Goal: Transaction & Acquisition: Purchase product/service

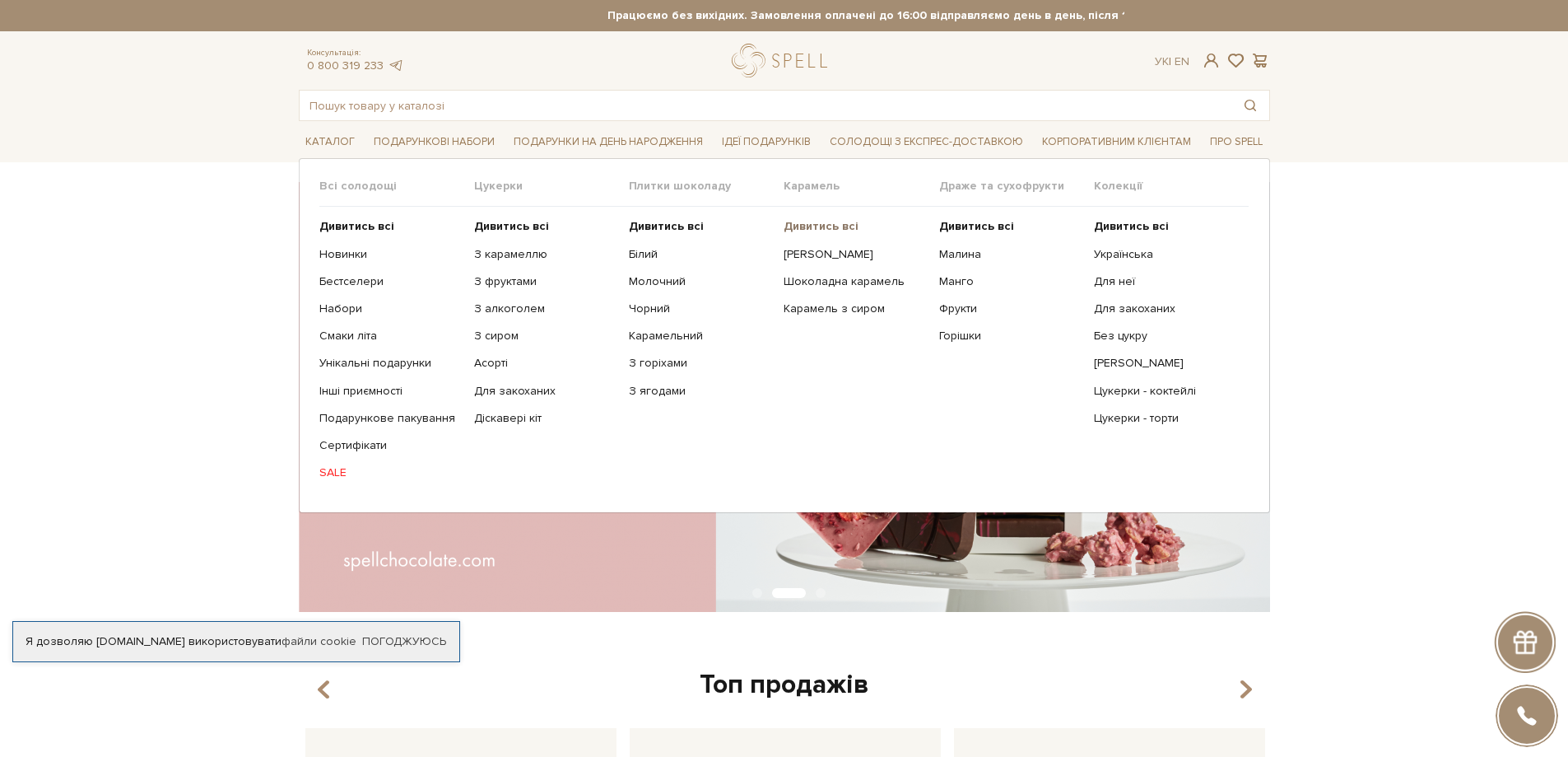
click at [819, 227] on b "Дивитись всі" at bounding box center [821, 227] width 75 height 14
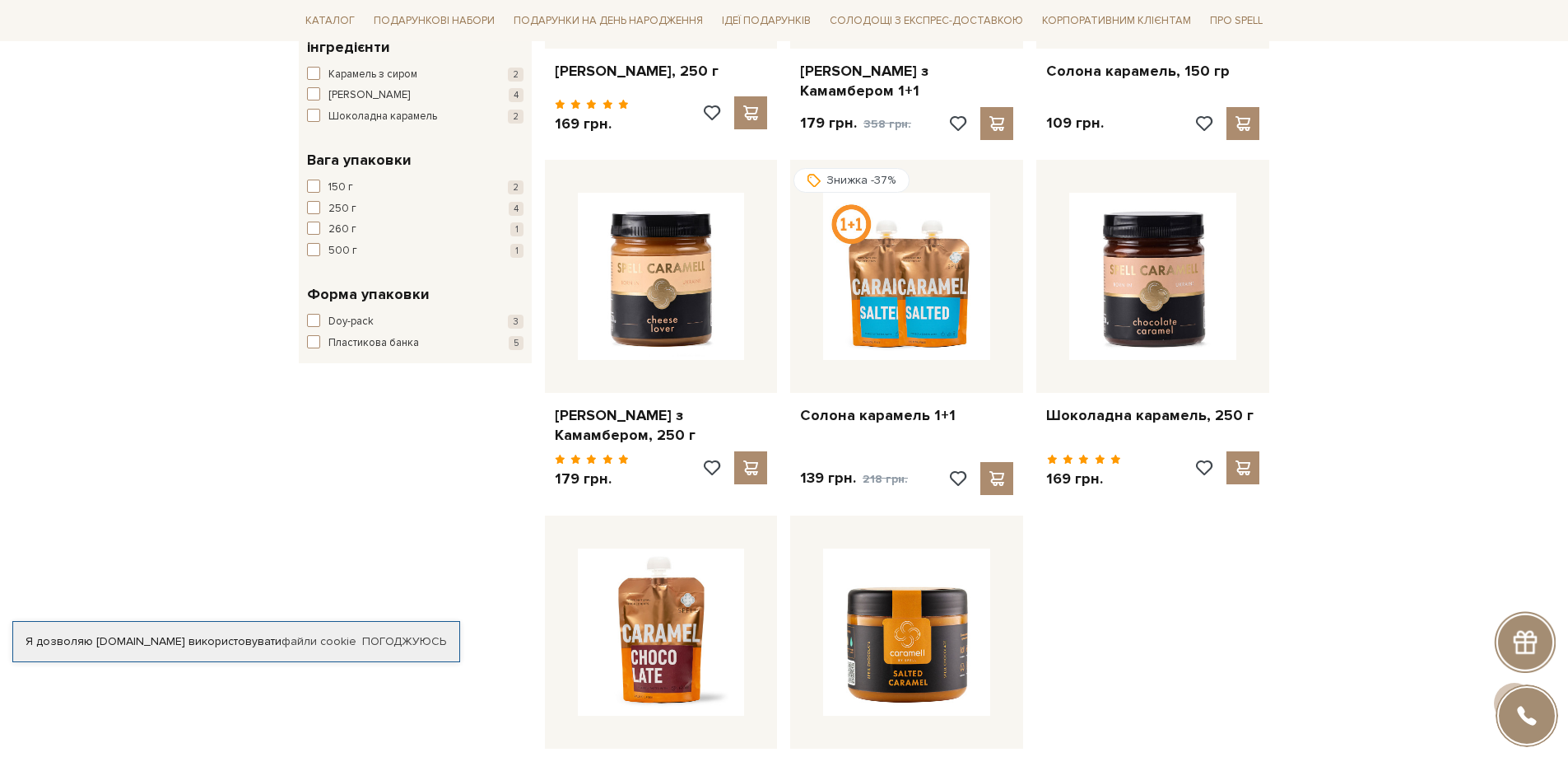
scroll to position [658, 0]
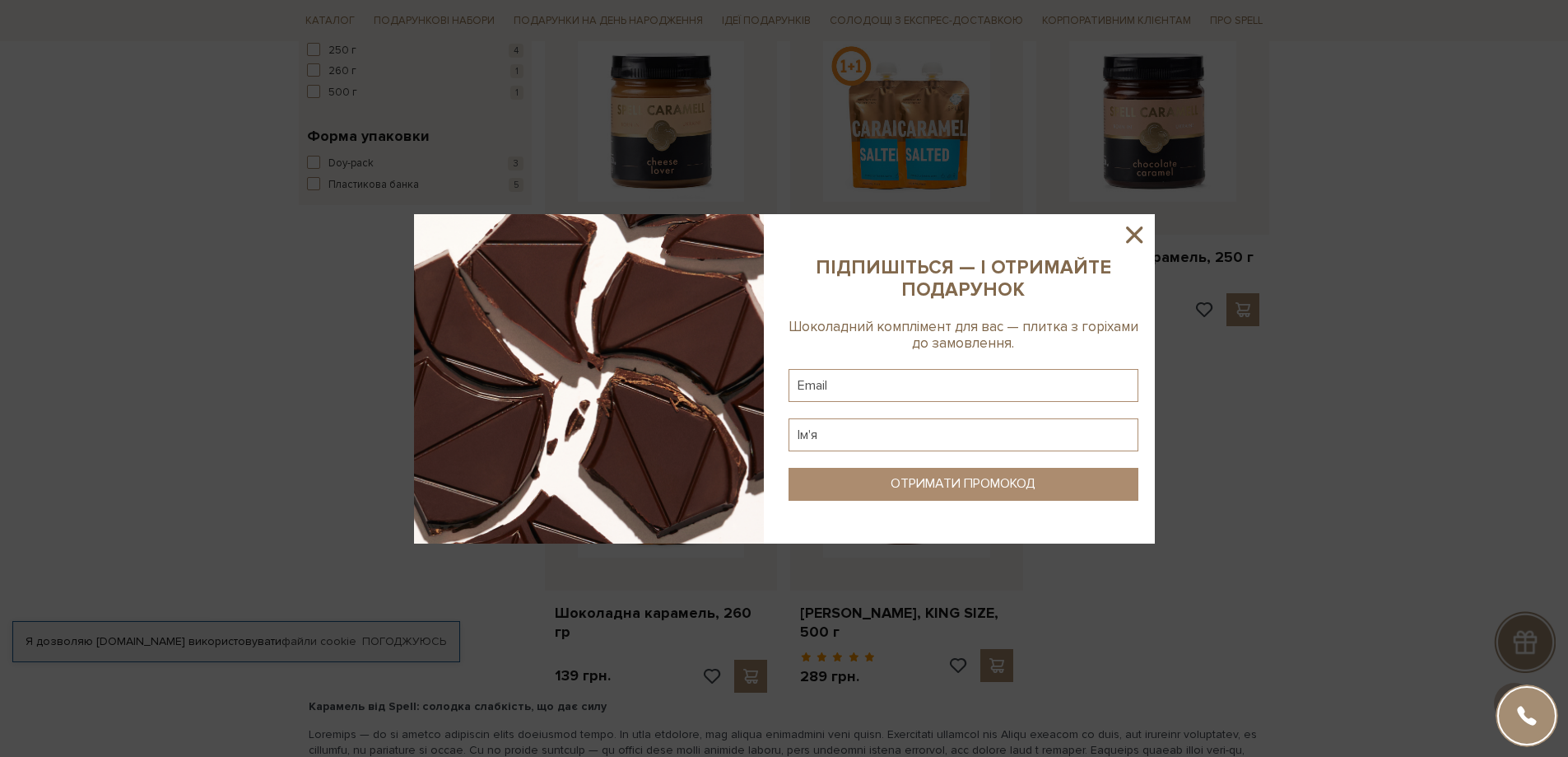
click at [1137, 228] on icon at bounding box center [1134, 234] width 28 height 28
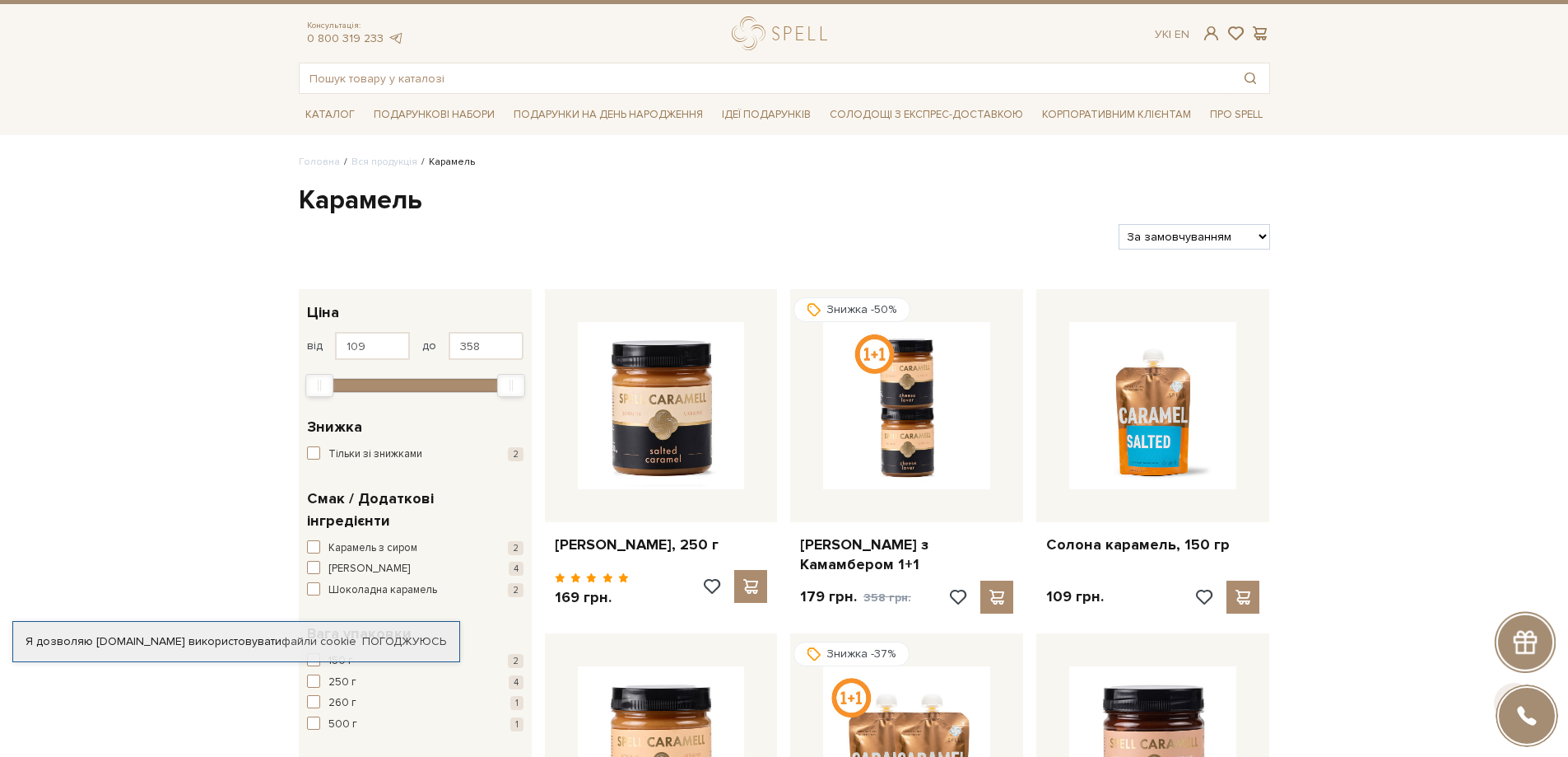
scroll to position [0, 0]
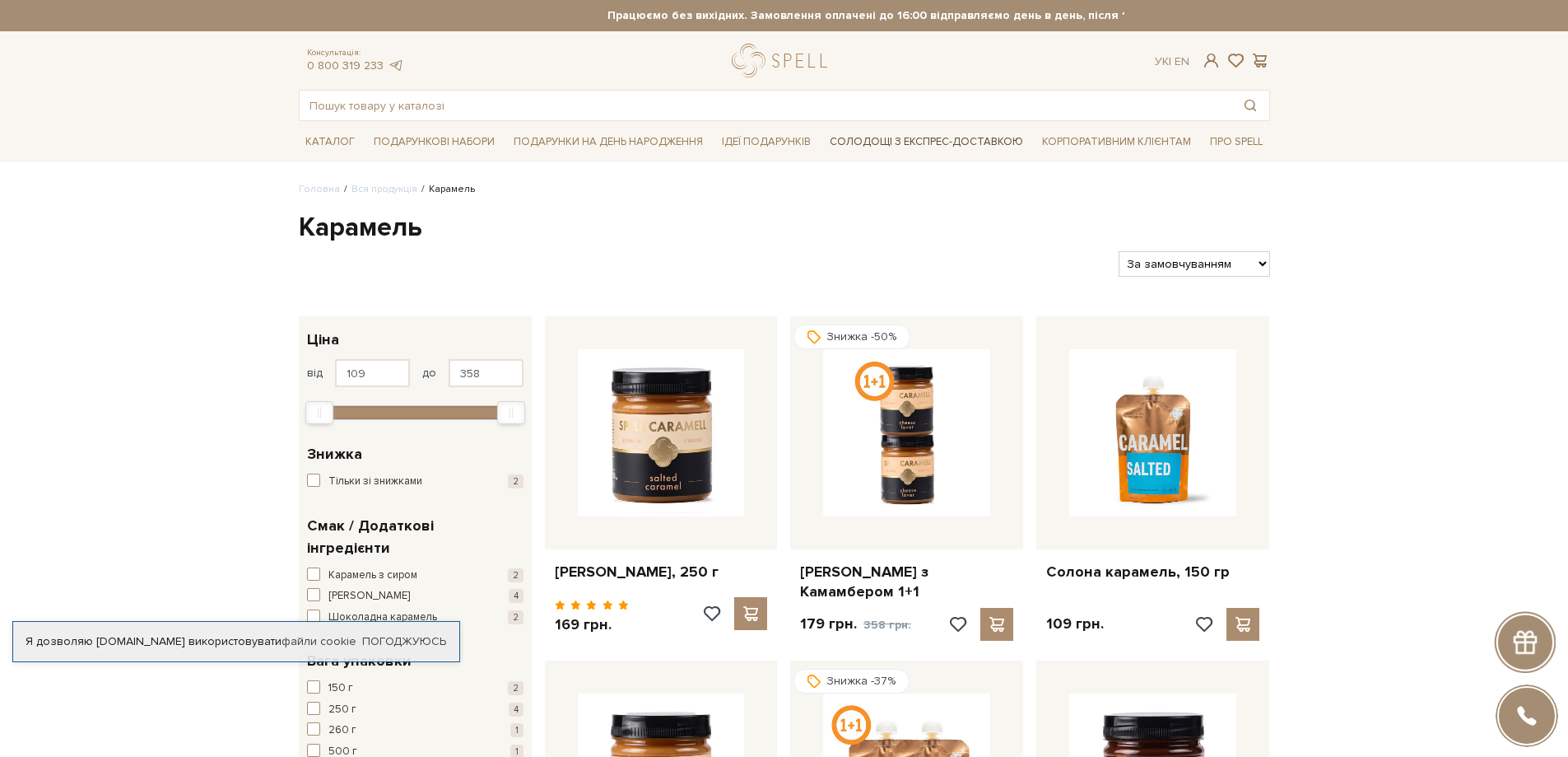
click at [930, 133] on link "Солодощі з експрес-доставкою" at bounding box center [926, 141] width 207 height 28
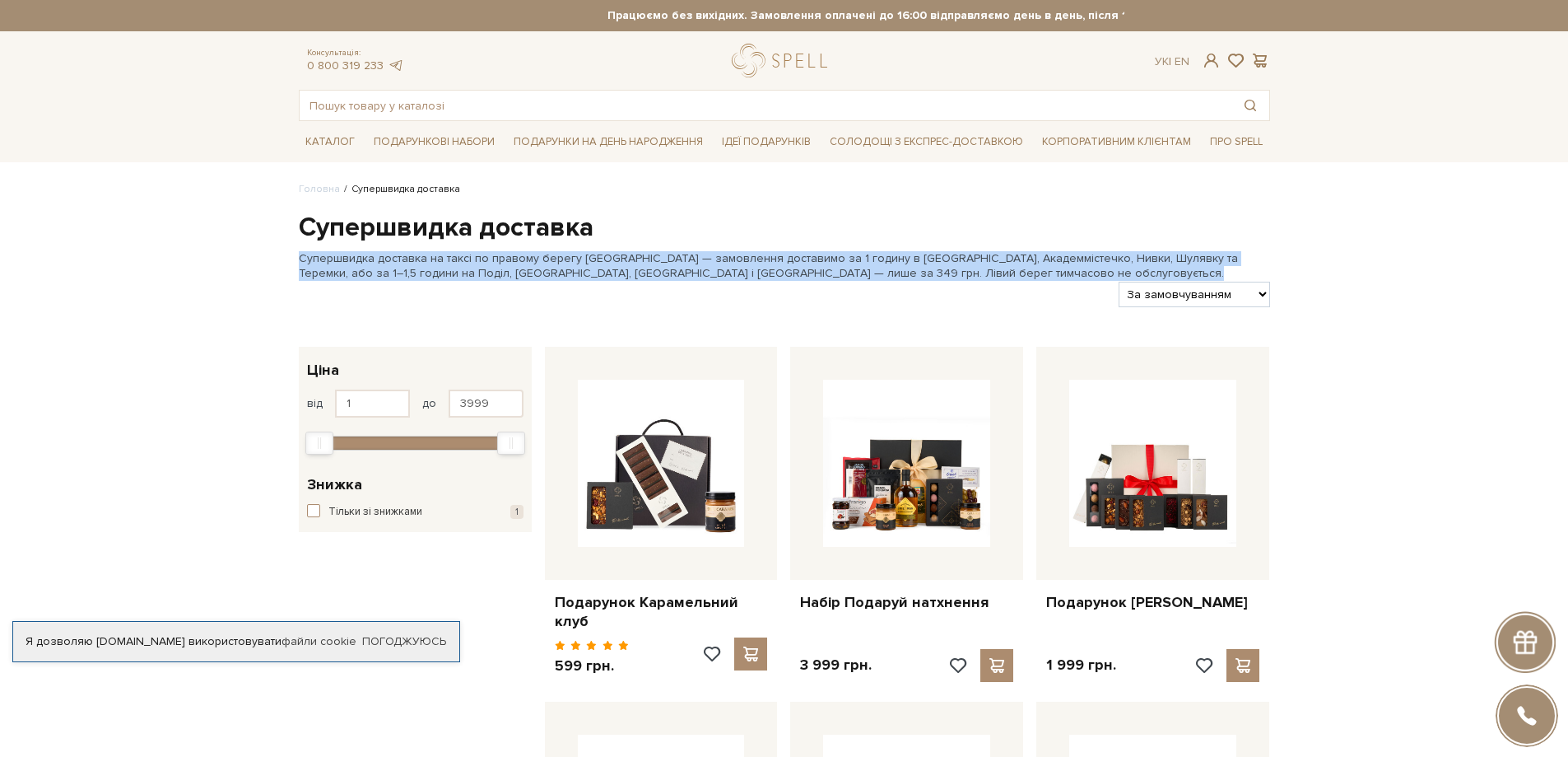
drag, startPoint x: 835, startPoint y: 226, endPoint x: 851, endPoint y: 280, distance: 56.3
click at [860, 281] on div at bounding box center [702, 294] width 820 height 25
click at [861, 281] on div at bounding box center [702, 294] width 820 height 25
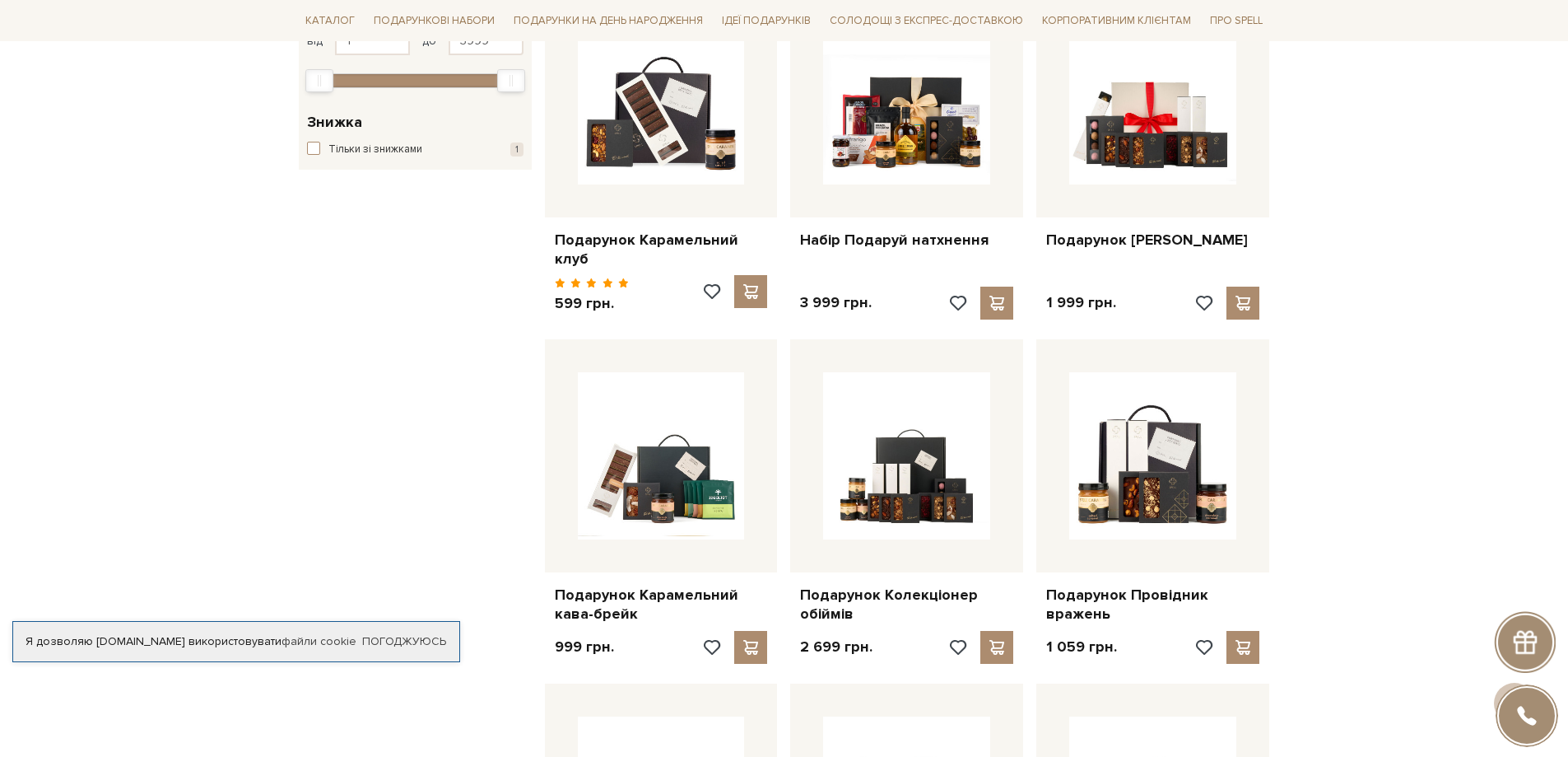
scroll to position [82, 0]
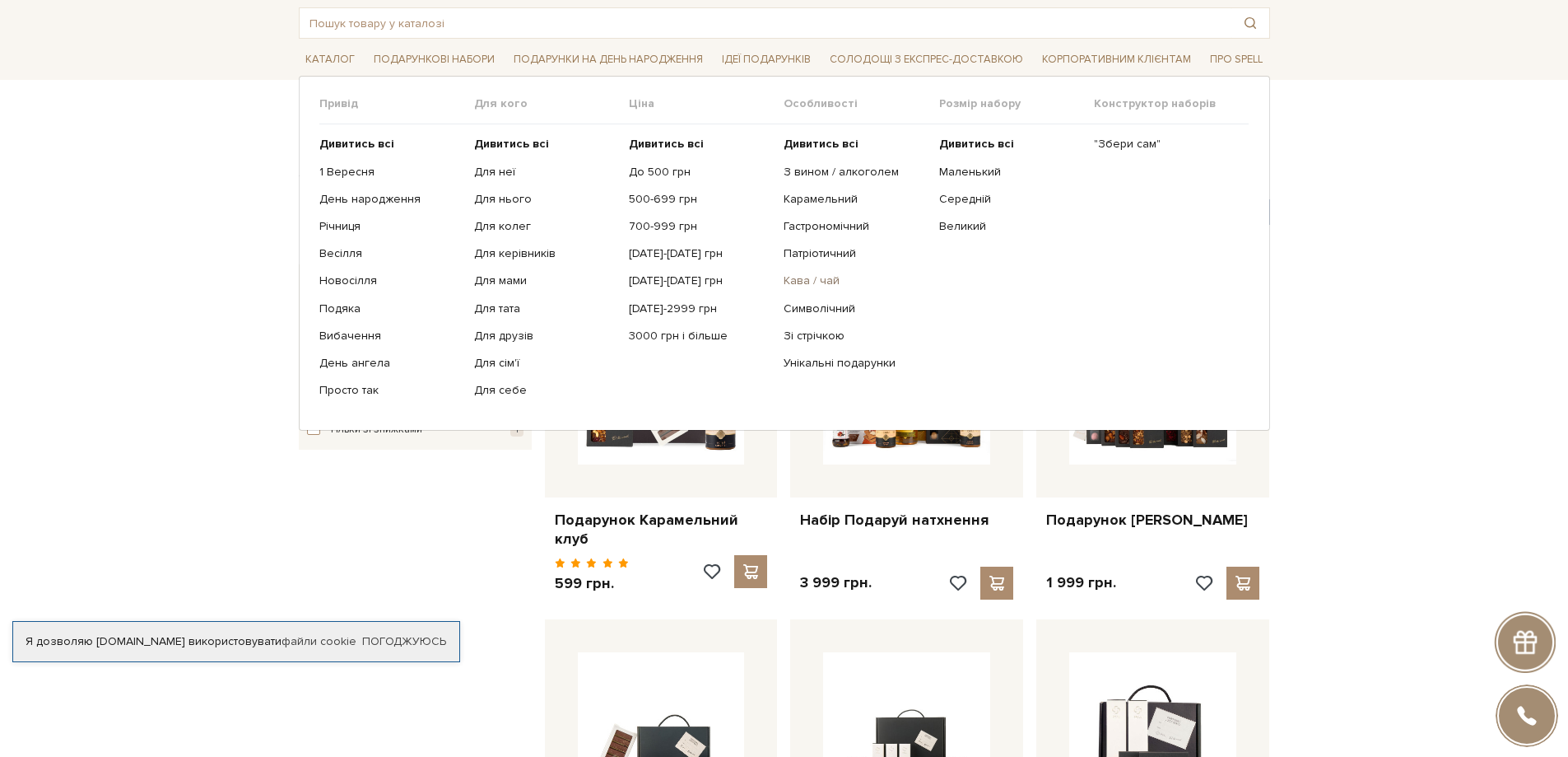
click at [821, 281] on link "Кава / чай" at bounding box center [854, 280] width 142 height 15
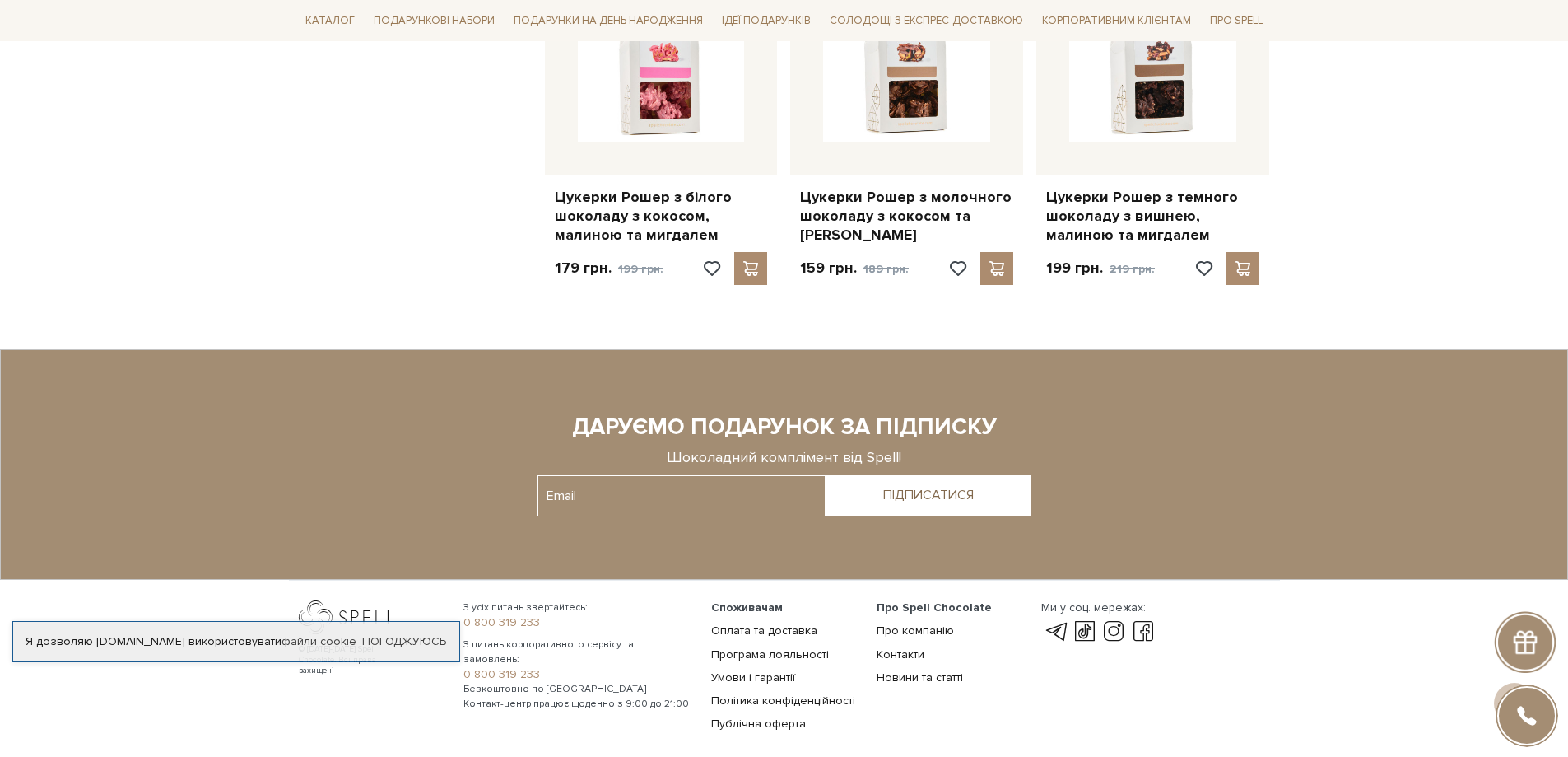
scroll to position [1811, 0]
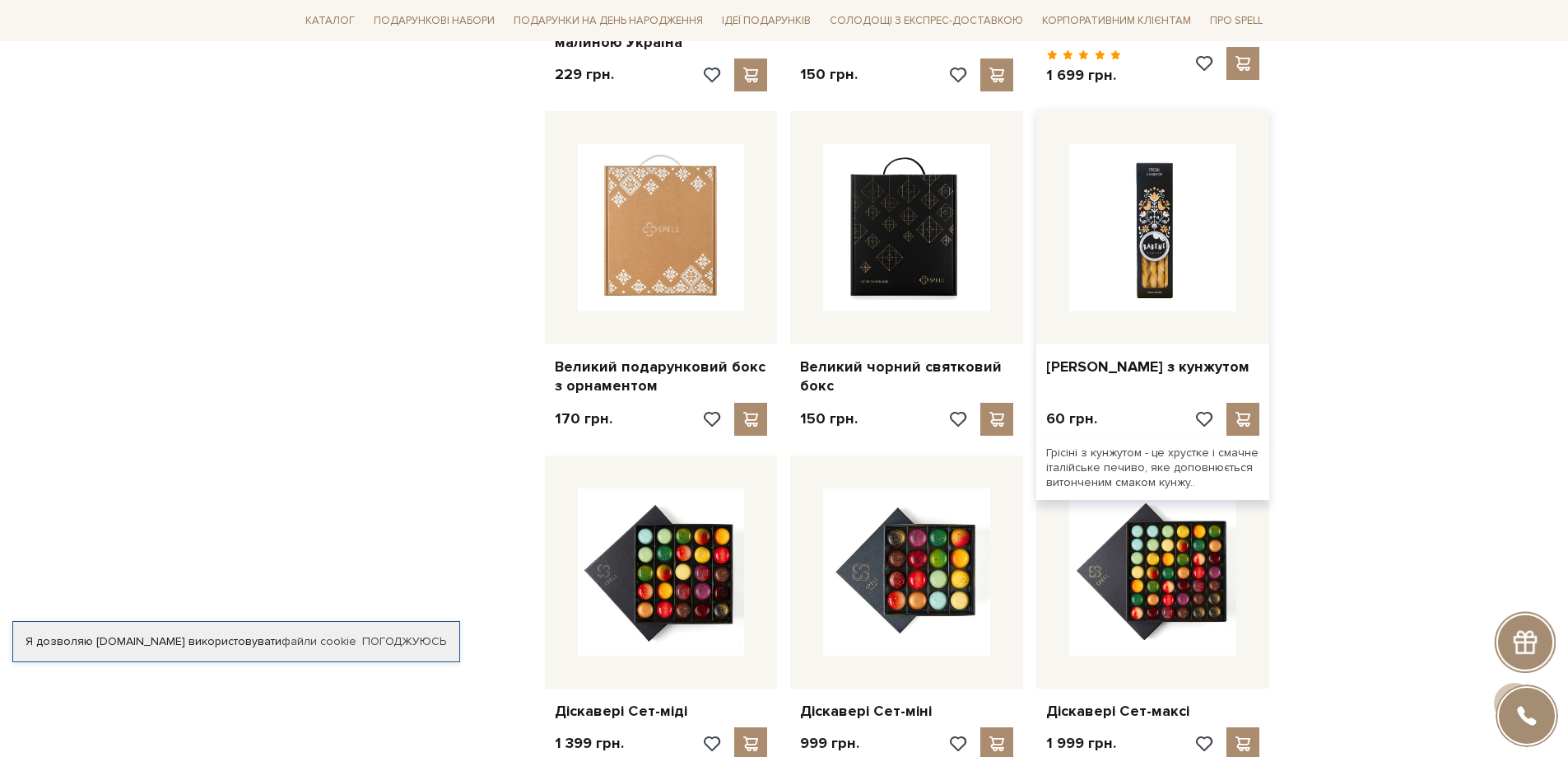
scroll to position [1811, 0]
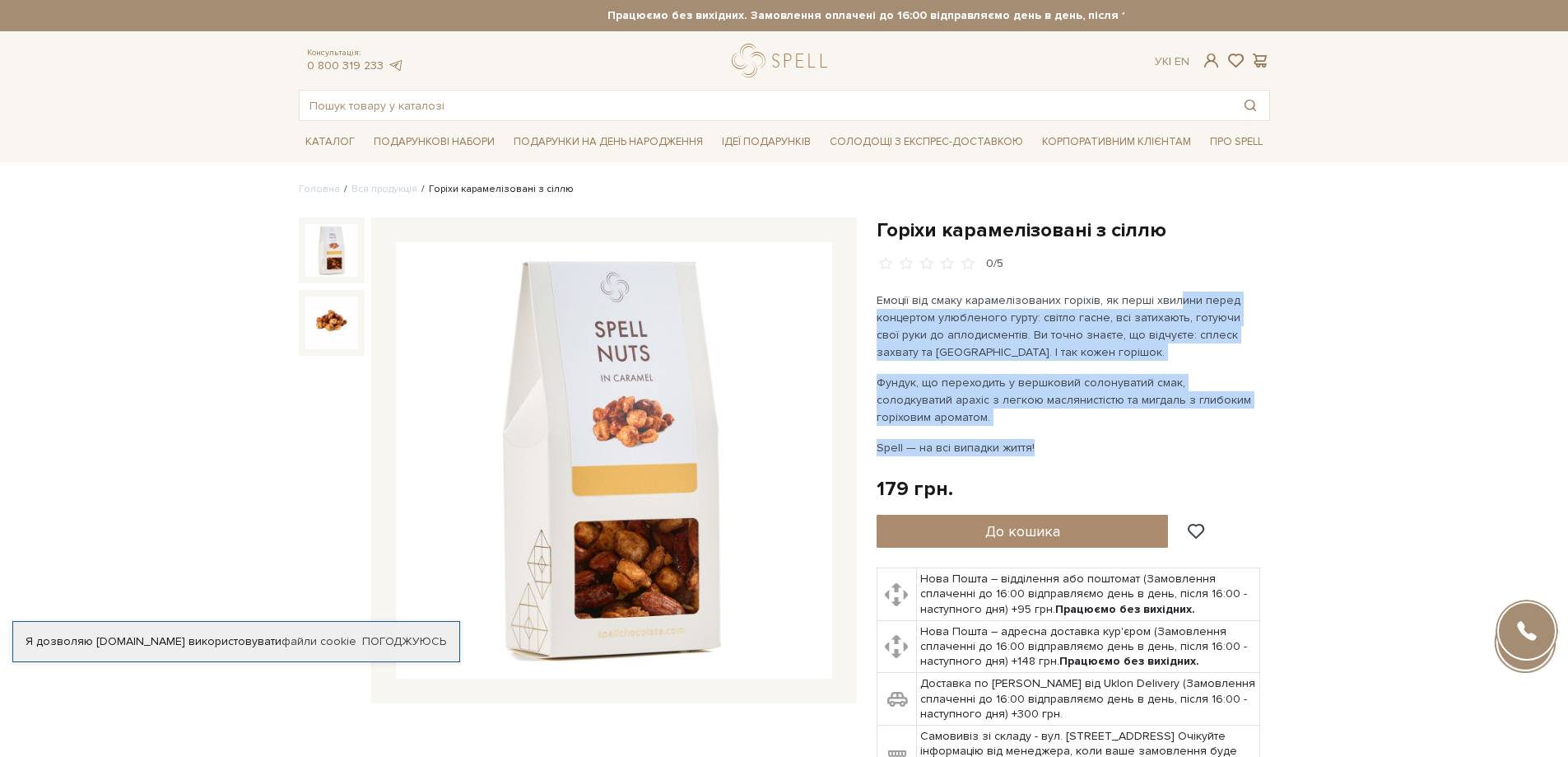
drag, startPoint x: 1176, startPoint y: 299, endPoint x: 1051, endPoint y: 443, distance: 190.7
click at [1051, 443] on div "Емоції від смаку карамелізованих горіхів, як перші хвилини перед концертом улюб…" at bounding box center [1069, 374] width 386 height 165
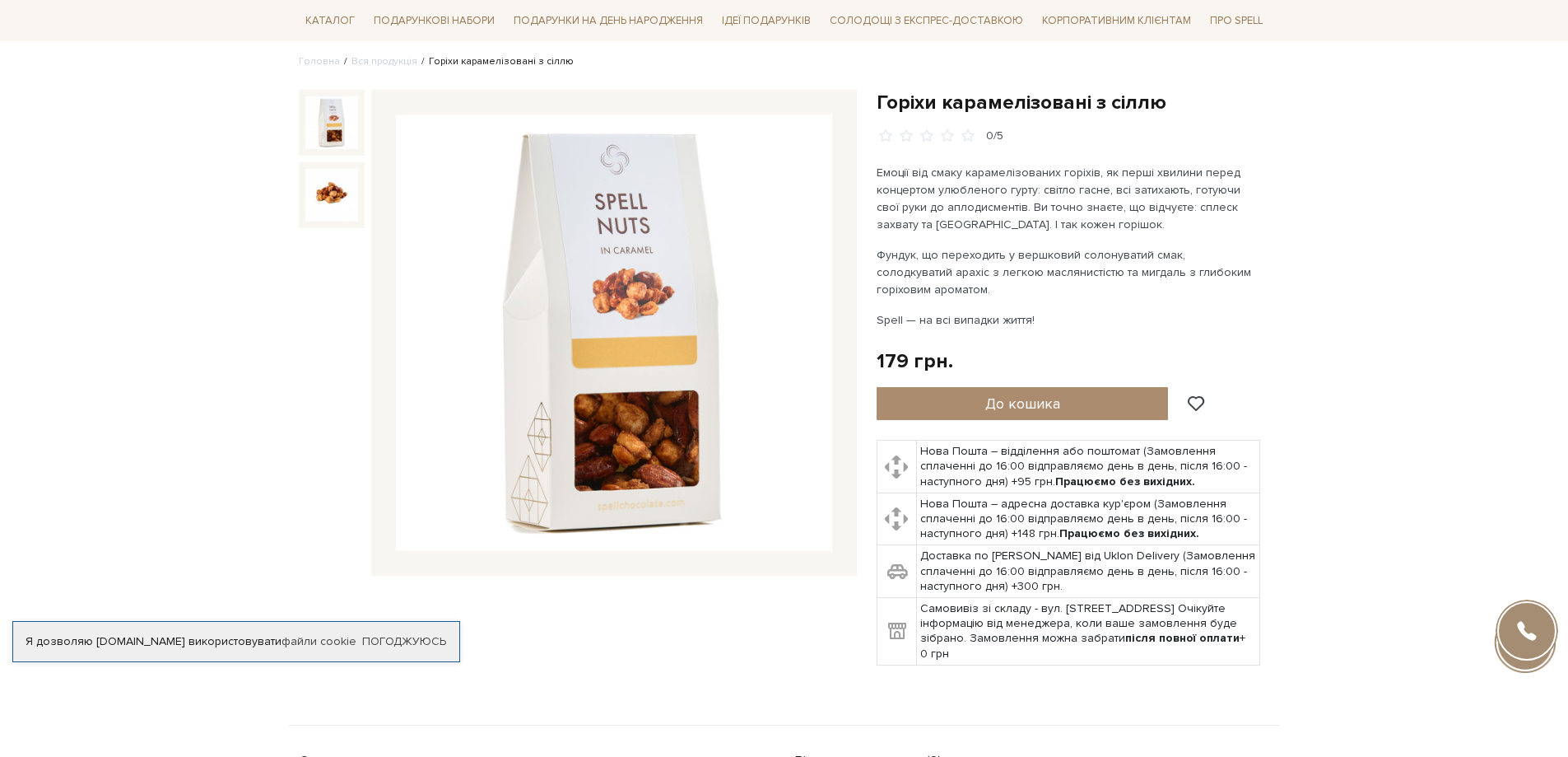
scroll to position [165, 0]
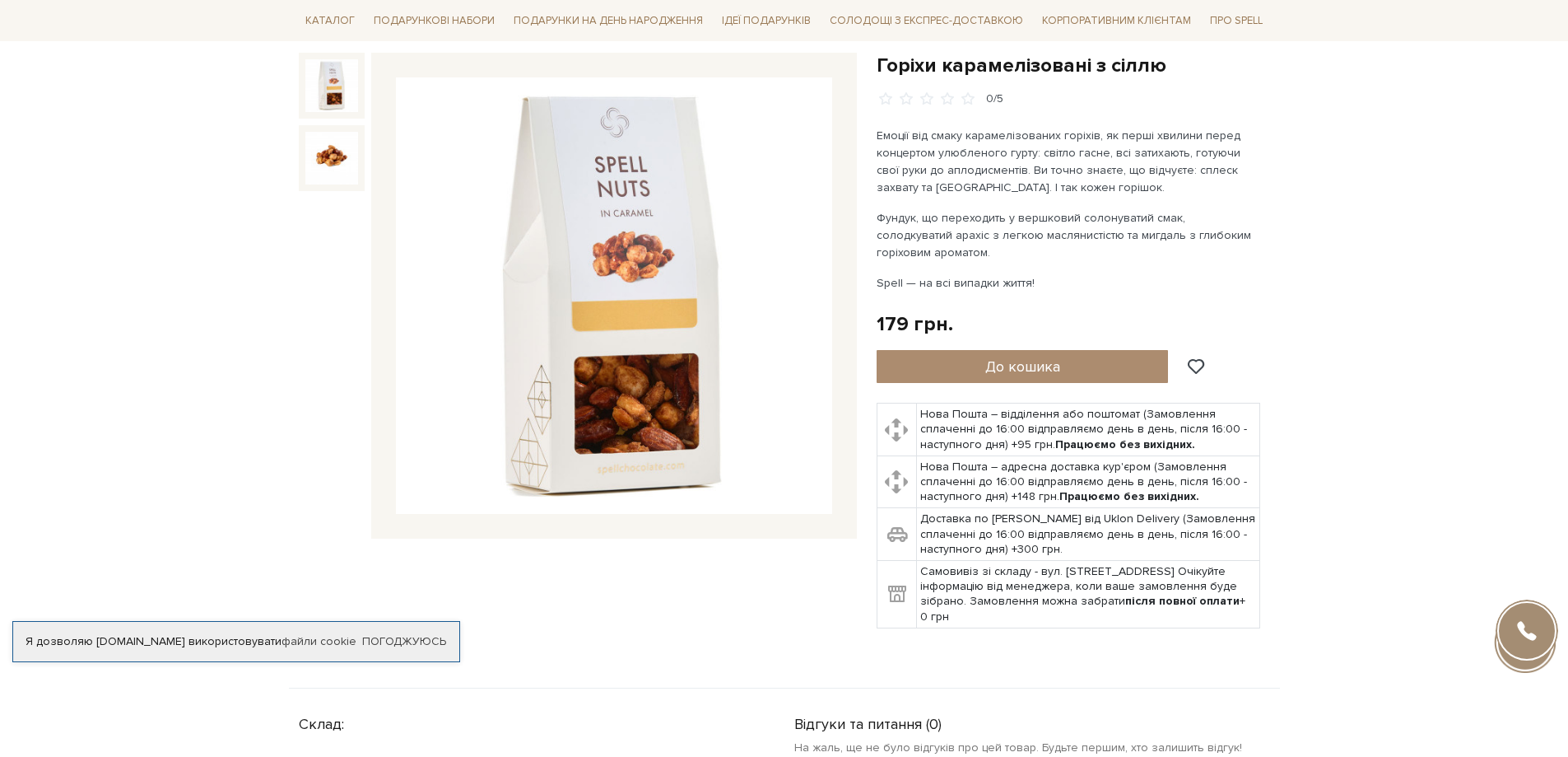
click at [1110, 200] on div "Емоції від смаку карамелізованих горіхів, як перші хвилини перед концертом улюб…" at bounding box center [1069, 210] width 386 height 165
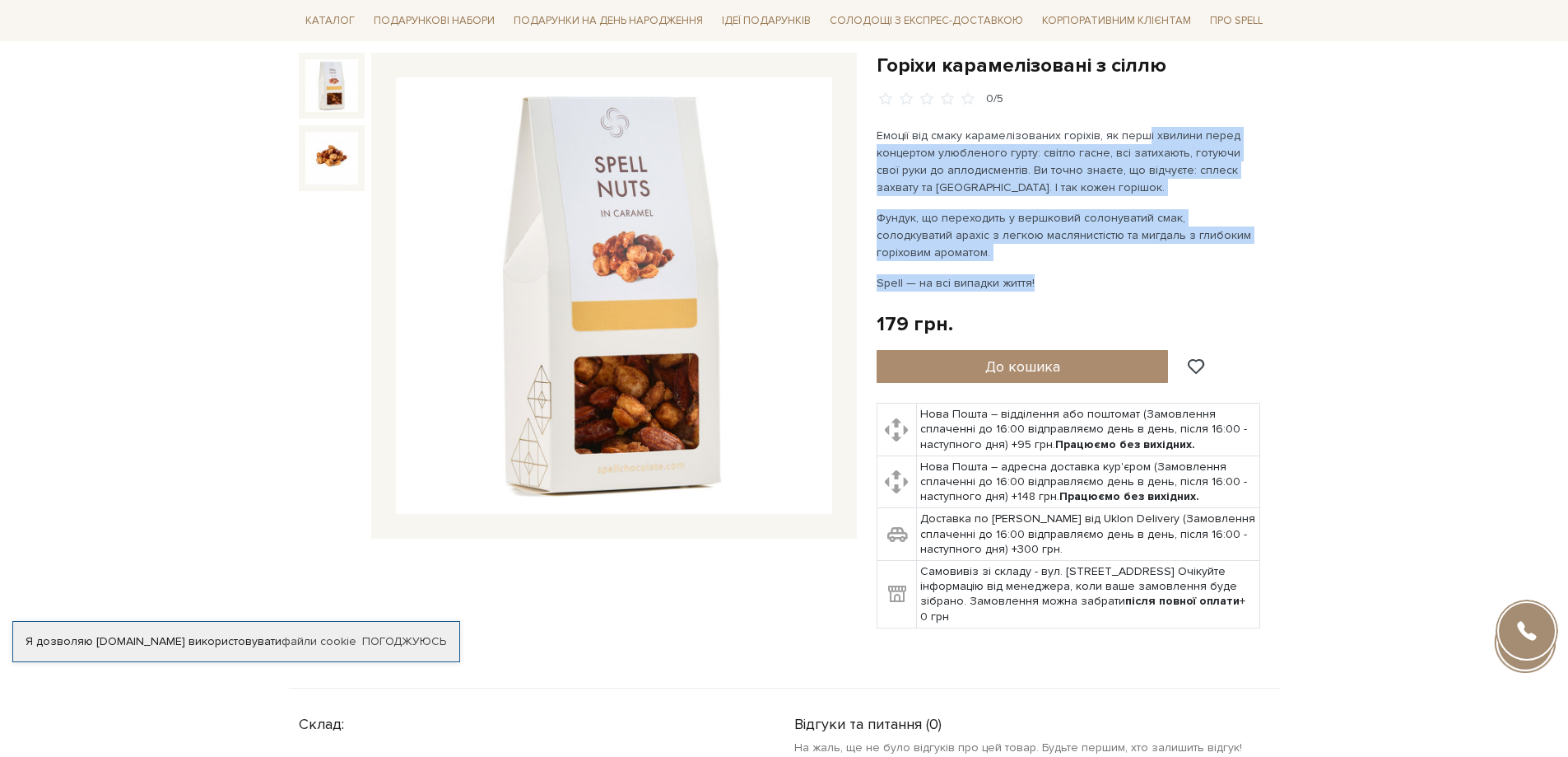
drag, startPoint x: 1142, startPoint y: 122, endPoint x: 1050, endPoint y: 275, distance: 178.5
click at [1055, 275] on div "Горіхи карамелізовані з сіллю" at bounding box center [1073, 340] width 393 height 576
click at [1041, 275] on p "Spell — на всі випадки життя!" at bounding box center [1069, 282] width 386 height 17
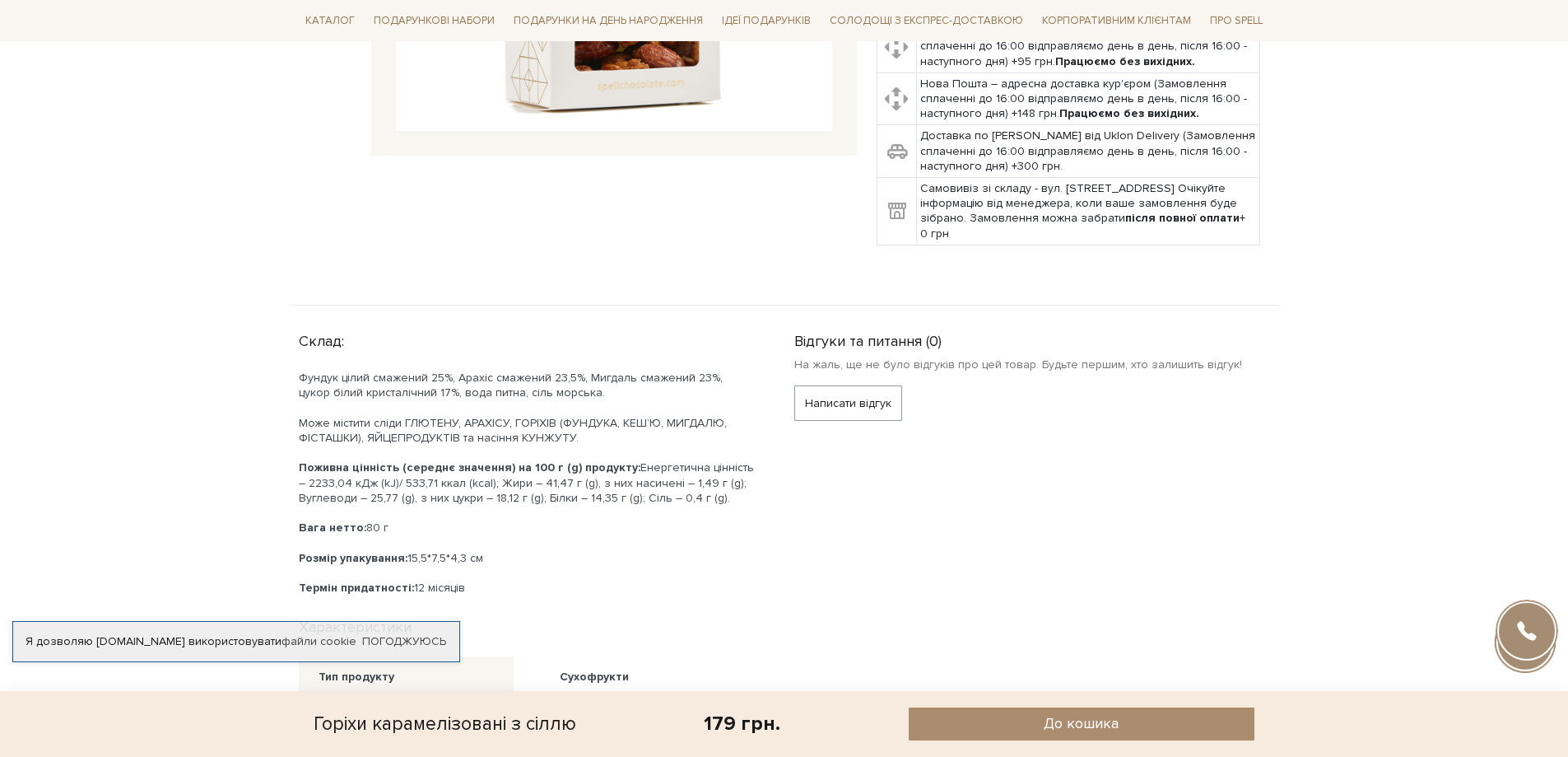
scroll to position [576, 0]
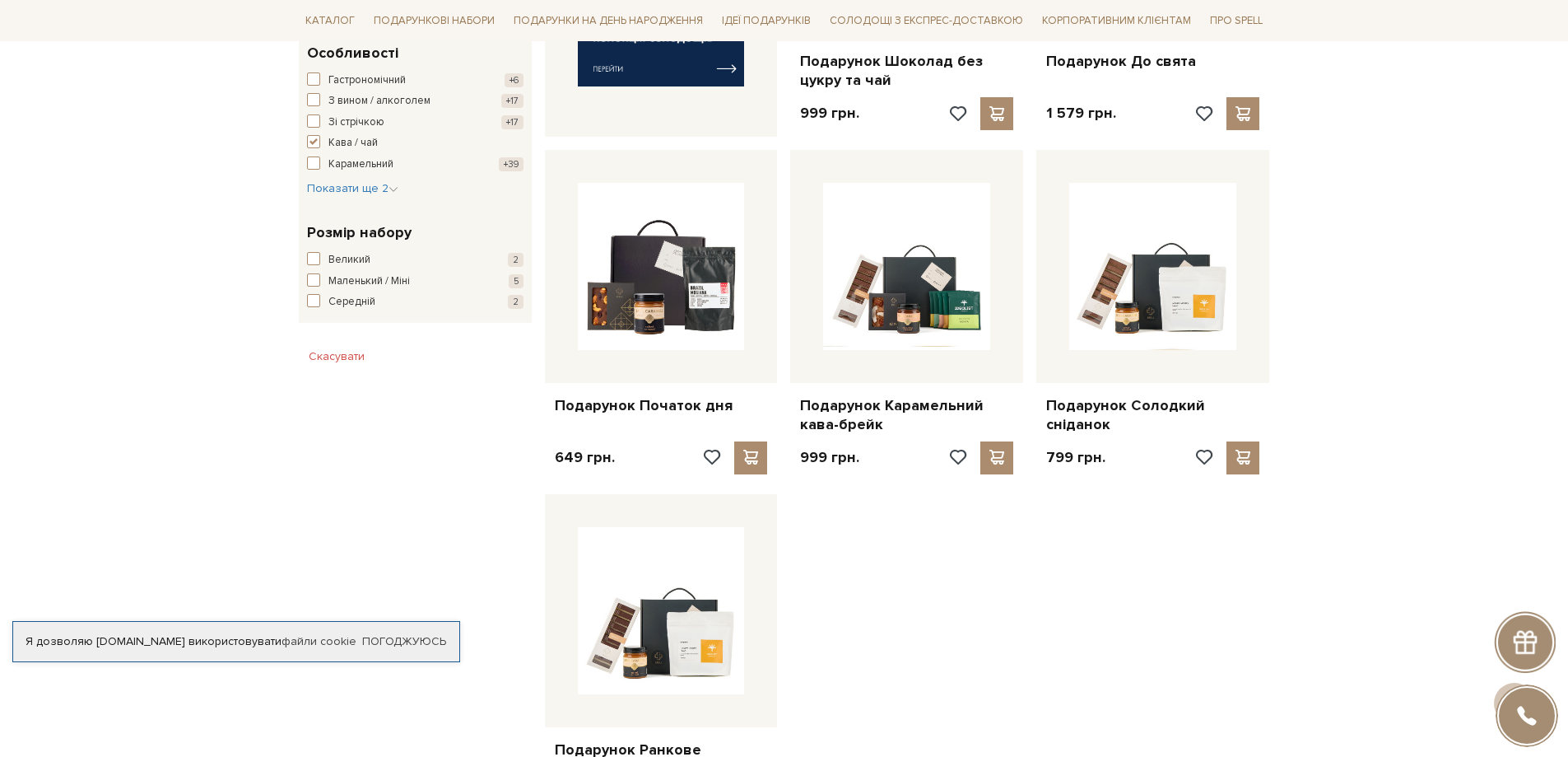
scroll to position [906, 0]
